Goal: Task Accomplishment & Management: Use online tool/utility

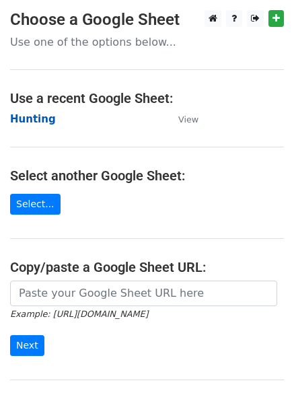
click at [39, 118] on strong "Hunting" at bounding box center [33, 119] width 46 height 12
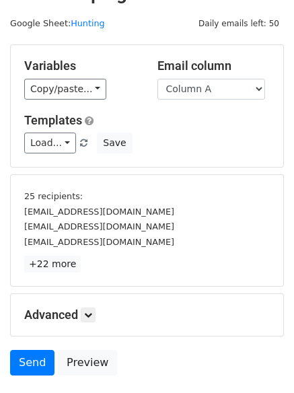
scroll to position [76, 0]
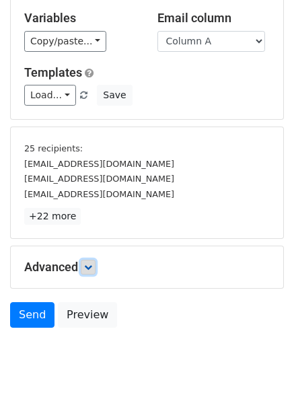
click at [93, 272] on link at bounding box center [88, 267] width 15 height 15
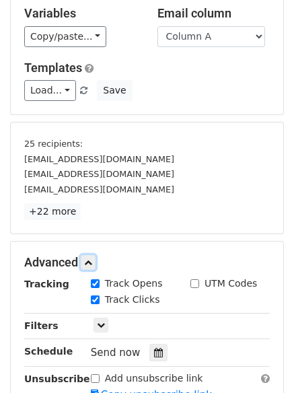
scroll to position [257, 0]
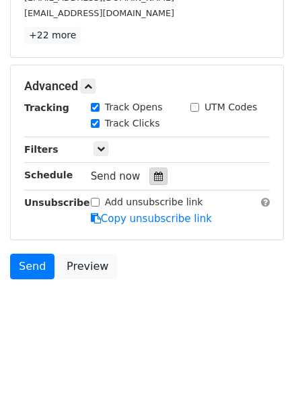
click at [154, 178] on icon at bounding box center [158, 175] width 9 height 9
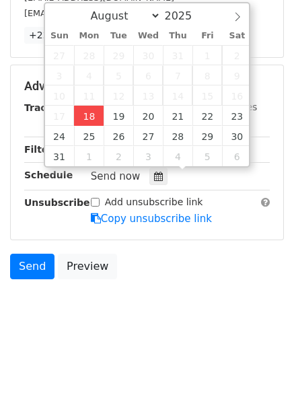
type input "2025-08-18 16:22"
type input "04"
type input "22"
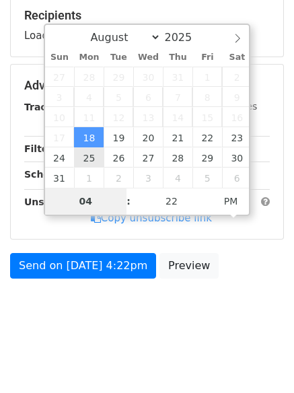
scroll to position [208, 0]
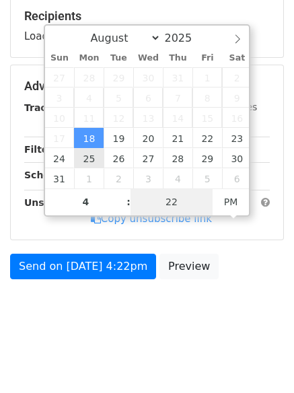
type input "04"
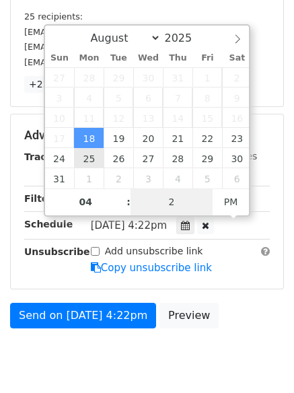
type input "26"
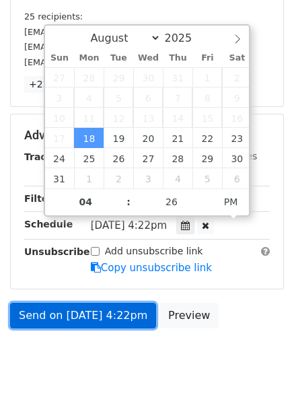
type input "2025-08-18 16:26"
click at [92, 315] on link "Send on Aug 18 at 4:22pm" at bounding box center [83, 316] width 146 height 26
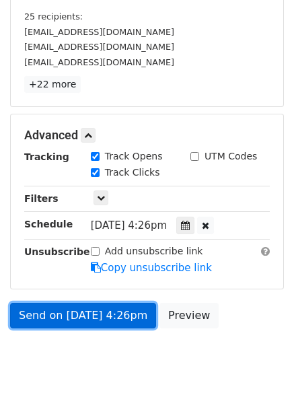
click at [67, 321] on link "Send on Aug 18 at 4:26pm" at bounding box center [83, 316] width 146 height 26
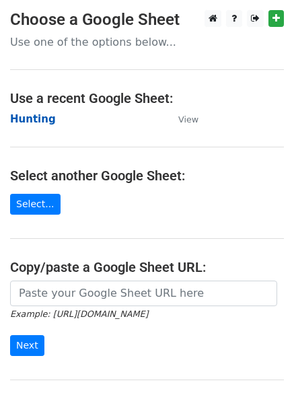
click at [26, 119] on strong "Hunting" at bounding box center [33, 119] width 46 height 12
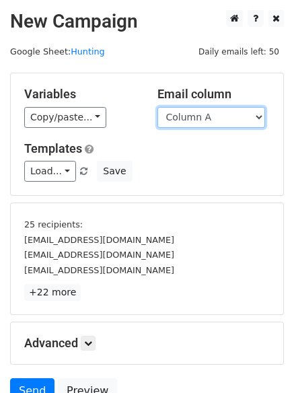
click at [195, 123] on select "Column A Column B Column C Column D Column E Column F" at bounding box center [211, 117] width 108 height 21
select select "Column B"
click at [157, 107] on select "Column A Column B Column C Column D Column E Column F" at bounding box center [211, 117] width 108 height 21
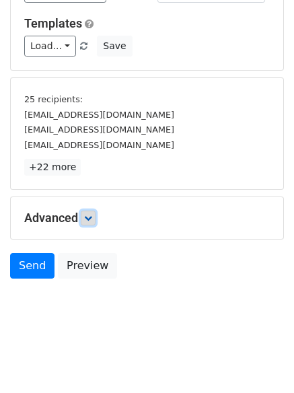
click at [95, 217] on link at bounding box center [88, 217] width 15 height 15
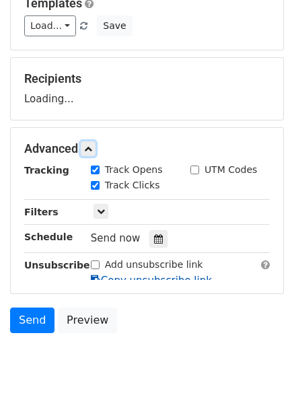
scroll to position [180, 0]
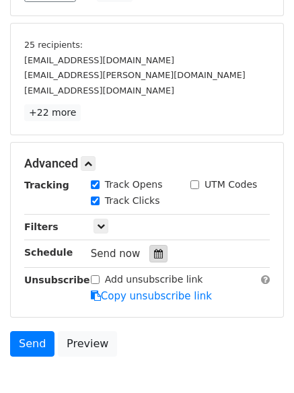
click at [155, 260] on div at bounding box center [158, 253] width 18 height 17
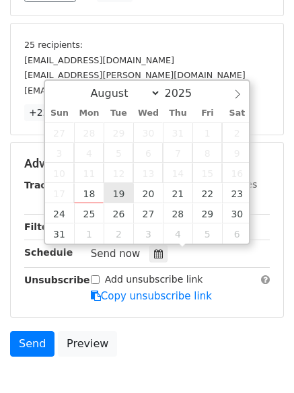
type input "2025-08-19 12:00"
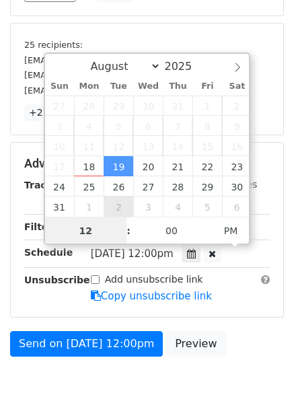
scroll to position [1, 0]
type input "5"
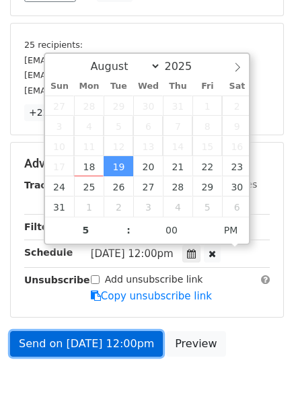
type input "2025-08-19 17:00"
click at [126, 338] on link "Send on Aug 19 at 12:00pm" at bounding box center [86, 344] width 153 height 26
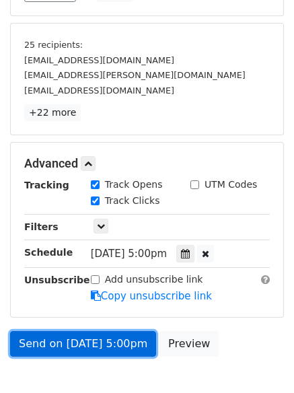
click at [122, 339] on link "Send on Aug 19 at 5:00pm" at bounding box center [83, 344] width 146 height 26
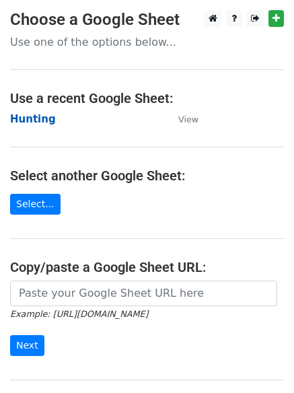
click at [31, 118] on strong "Hunting" at bounding box center [33, 119] width 46 height 12
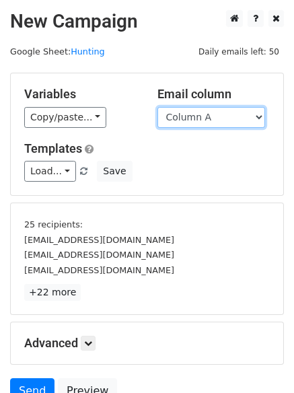
click at [215, 122] on select "Column A Column B Column C Column D Column E Column F" at bounding box center [211, 117] width 108 height 21
select select "Column C"
click at [157, 107] on select "Column A Column B Column C Column D Column E Column F" at bounding box center [211, 117] width 108 height 21
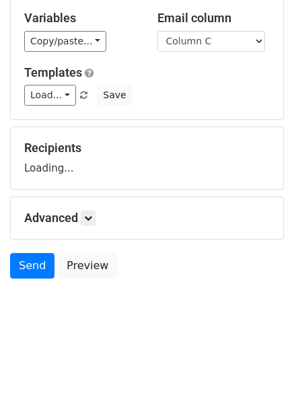
click at [89, 206] on div "Advanced Tracking Track Opens UTM Codes Track Clicks Filters Only include sprea…" at bounding box center [147, 218] width 272 height 42
click at [91, 217] on icon at bounding box center [88, 218] width 8 height 8
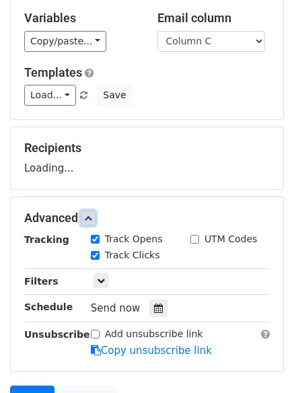
scroll to position [202, 0]
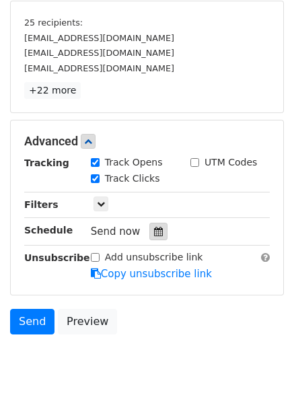
click at [154, 235] on icon at bounding box center [158, 231] width 9 height 9
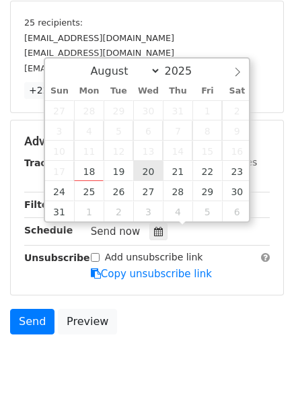
type input "2025-08-20 12:00"
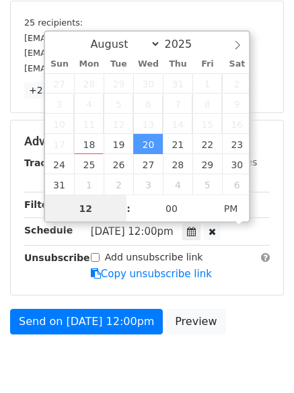
scroll to position [1, 0]
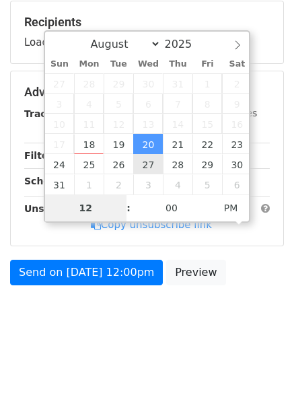
type input "6"
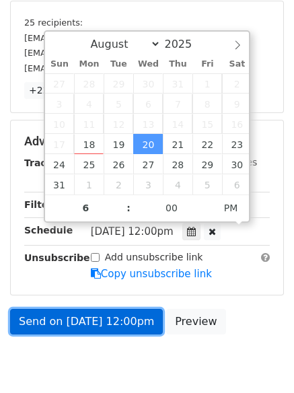
type input "2025-08-20 18:00"
click at [118, 323] on link "Send on Aug 20 at 12:00pm" at bounding box center [86, 322] width 153 height 26
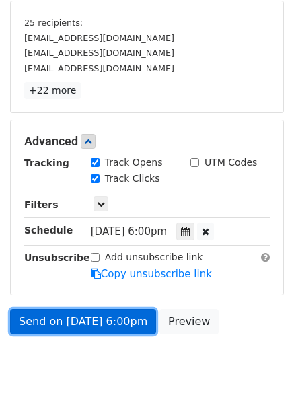
click at [52, 318] on link "Send on Aug 20 at 6:00pm" at bounding box center [83, 322] width 146 height 26
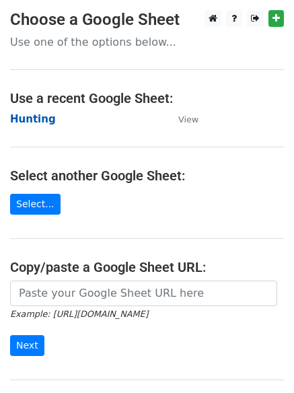
click at [31, 122] on strong "Hunting" at bounding box center [33, 119] width 46 height 12
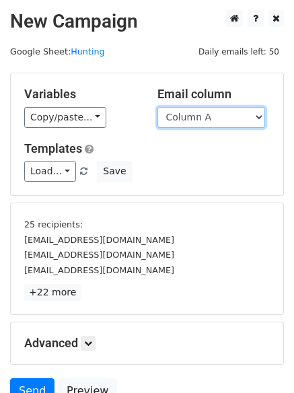
click at [215, 121] on select "Column A Column B Column C Column D Column E Column F" at bounding box center [211, 117] width 108 height 21
select select "Column D"
click at [157, 107] on select "Column A Column B Column C Column D Column E Column F" at bounding box center [211, 117] width 108 height 21
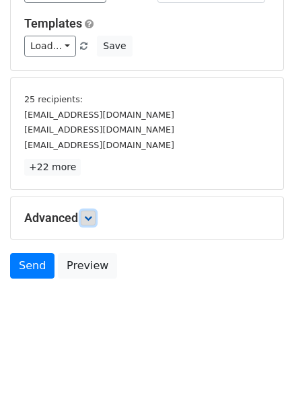
click at [88, 219] on icon at bounding box center [88, 218] width 8 height 8
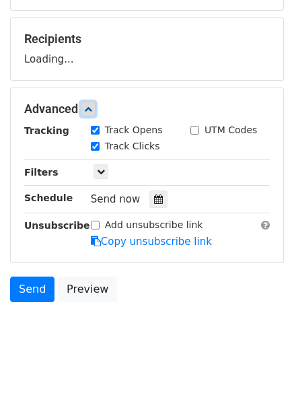
scroll to position [190, 0]
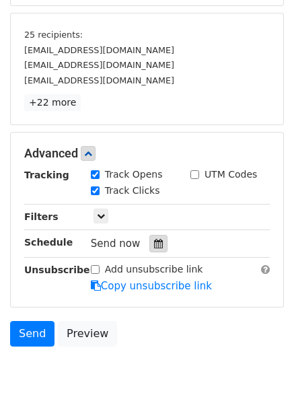
click at [154, 247] on icon at bounding box center [158, 243] width 9 height 9
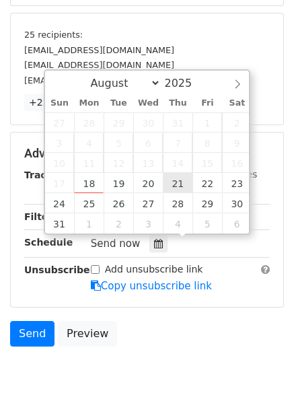
type input "[DATE] 12:00"
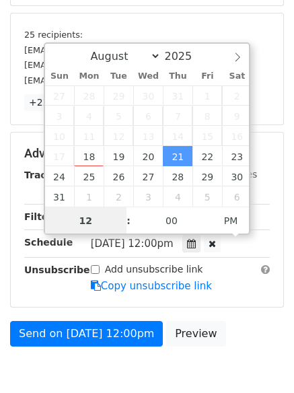
scroll to position [1, 0]
type input "7"
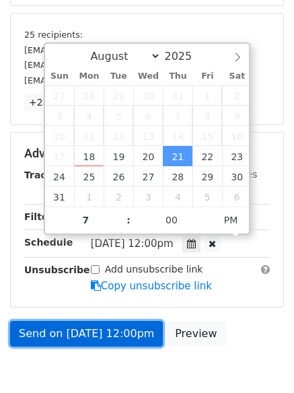
type input "[DATE] 19:00"
click at [88, 333] on link "Send on [DATE] 12:00pm" at bounding box center [86, 334] width 153 height 26
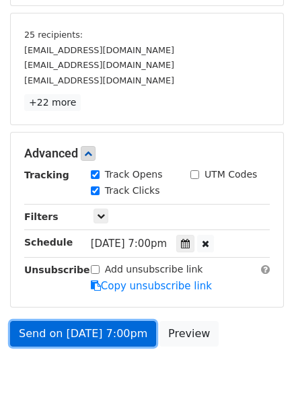
click at [93, 326] on link "Send on [DATE] 7:00pm" at bounding box center [83, 334] width 146 height 26
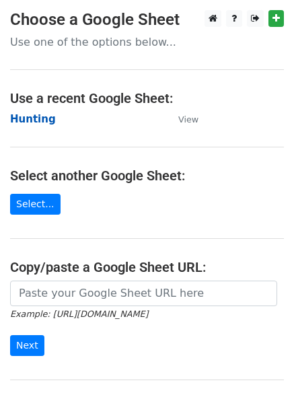
click at [38, 120] on strong "Hunting" at bounding box center [33, 119] width 46 height 12
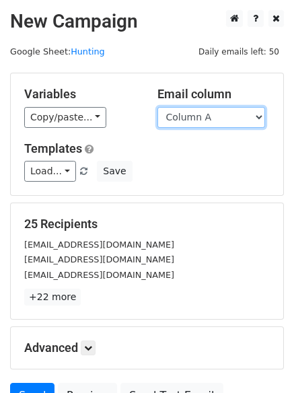
drag, startPoint x: 0, startPoint y: 0, endPoint x: 195, endPoint y: 116, distance: 226.7
click at [195, 116] on select "Column A Column B Column C Column D Column E Column F" at bounding box center [211, 117] width 108 height 21
select select "Column E"
click at [157, 107] on select "Column A Column B Column C Column D Column E Column F" at bounding box center [211, 117] width 108 height 21
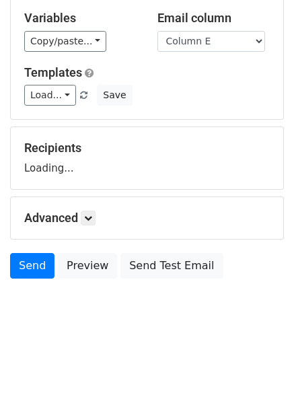
click at [79, 224] on h5 "Advanced" at bounding box center [146, 217] width 245 height 15
click at [85, 222] on link at bounding box center [88, 217] width 15 height 15
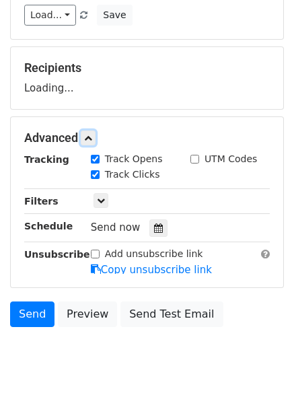
scroll to position [204, 0]
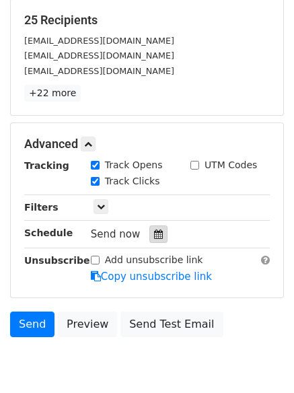
click at [155, 229] on icon at bounding box center [158, 233] width 9 height 9
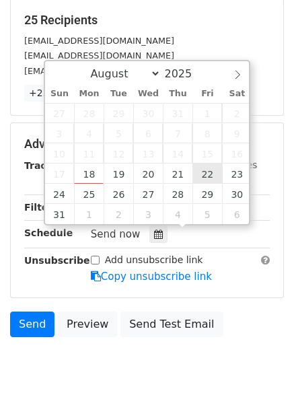
type input "2025-08-22 12:00"
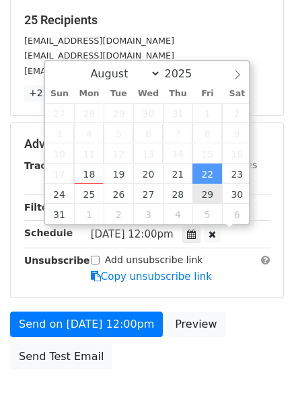
scroll to position [1, 0]
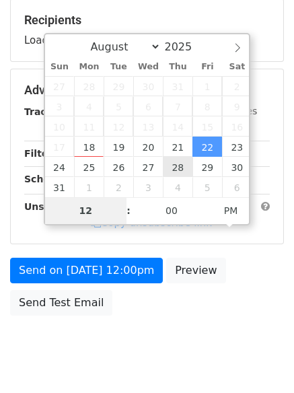
type input "8"
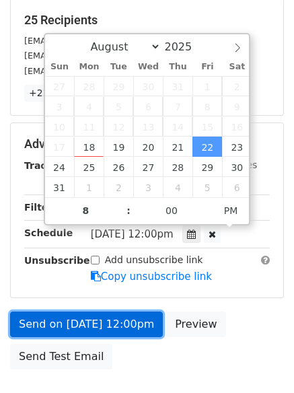
type input "2025-08-22 20:00"
click at [106, 313] on link "Send on Aug 22 at 12:00pm" at bounding box center [86, 324] width 153 height 26
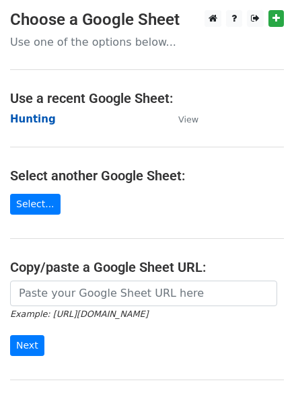
click at [24, 122] on strong "Hunting" at bounding box center [33, 119] width 46 height 12
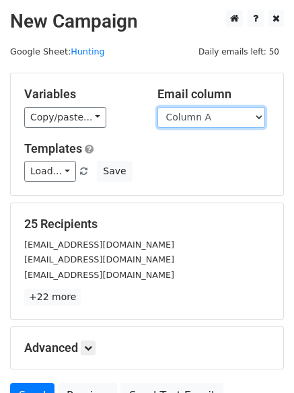
drag, startPoint x: 0, startPoint y: 0, endPoint x: 217, endPoint y: 127, distance: 251.1
click at [217, 120] on select "Column A Column B Column C Column D Column E Column F" at bounding box center [211, 117] width 108 height 21
select select "Column F"
click at [157, 107] on select "Column A Column B Column C Column D Column E Column F" at bounding box center [211, 117] width 108 height 21
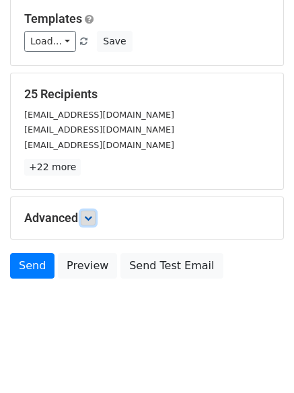
click at [88, 221] on icon at bounding box center [88, 218] width 8 height 8
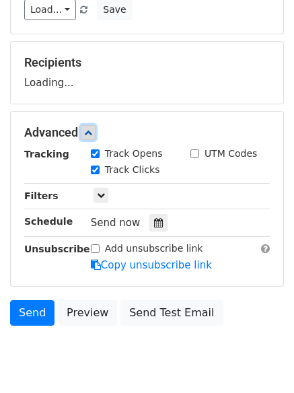
scroll to position [202, 0]
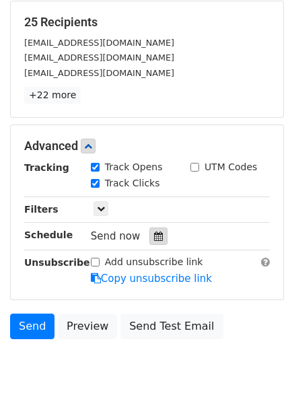
click at [154, 233] on icon at bounding box center [158, 235] width 9 height 9
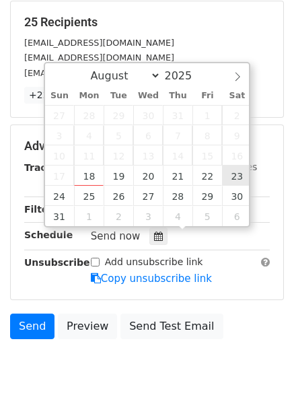
type input "[DATE] 12:00"
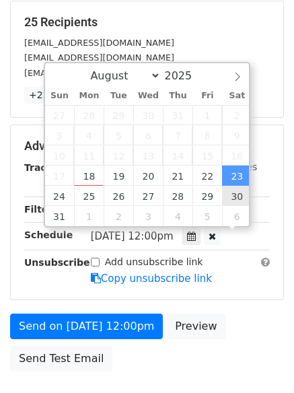
scroll to position [1, 0]
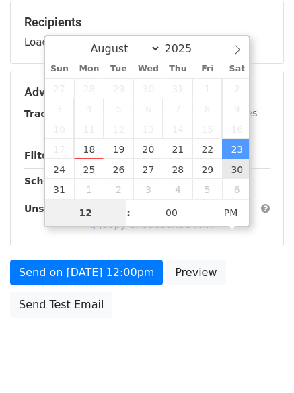
type input "9"
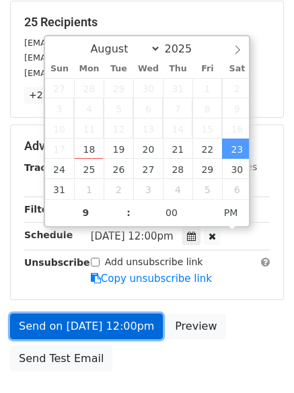
type input "[DATE] 21:00"
click at [78, 329] on link "Send on [DATE] 12:00pm" at bounding box center [86, 326] width 153 height 26
